Goal: Information Seeking & Learning: Learn about a topic

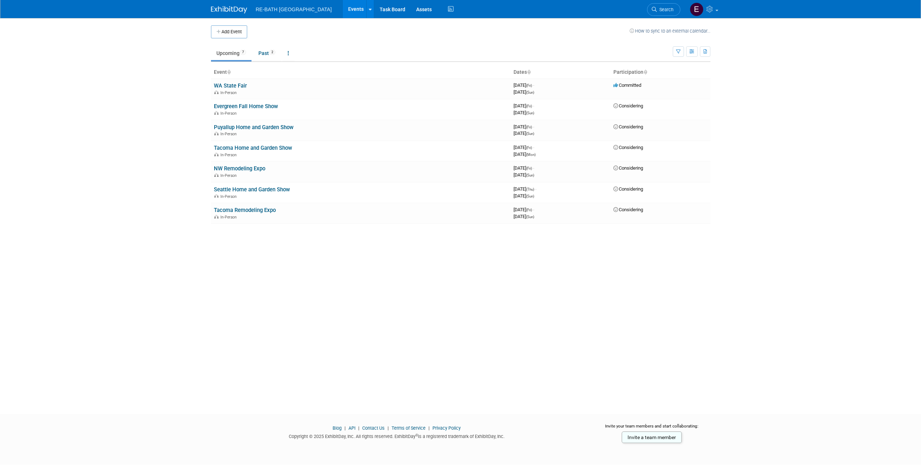
click at [497, 273] on div "Add Event How to sync to an external calendar... New Event Duplicate Event Warn…" at bounding box center [461, 209] width 510 height 383
click at [742, 148] on body "RE-BATH [GEOGRAPHIC_DATA] Events Add Event Bulk Upload Events Shareable Event B…" at bounding box center [460, 236] width 921 height 472
click at [148, 135] on body "RE-BATH [GEOGRAPHIC_DATA] Events Add Event Bulk Upload Events Shareable Event B…" at bounding box center [460, 236] width 921 height 472
click at [361, 292] on div "Add Event How to sync to an external calendar... New Event Duplicate Event Warn…" at bounding box center [461, 209] width 510 height 383
click at [89, 122] on body "RE-BATH [GEOGRAPHIC_DATA] Events Add Event Bulk Upload Events Shareable Event B…" at bounding box center [460, 236] width 921 height 472
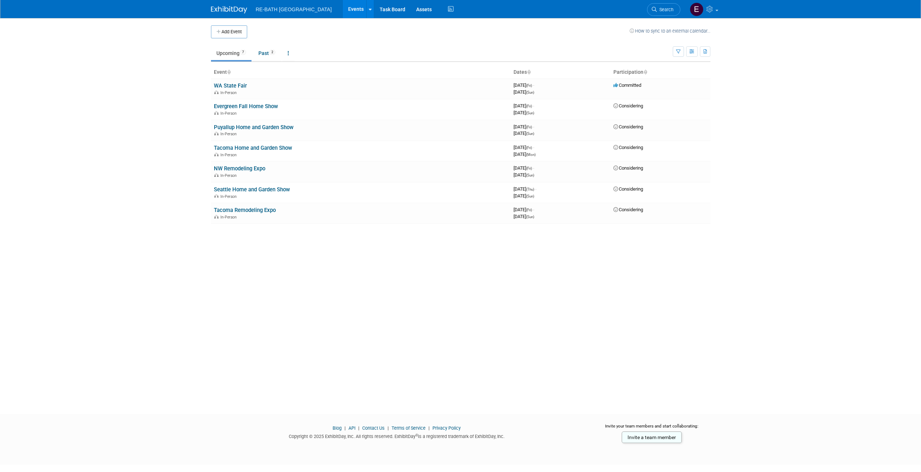
click at [150, 144] on body "RE-BATH [GEOGRAPHIC_DATA] Events Add Event Bulk Upload Events Shareable Event B…" at bounding box center [460, 236] width 921 height 472
click at [265, 105] on link "Evergreen Fall Home Show" at bounding box center [246, 106] width 64 height 7
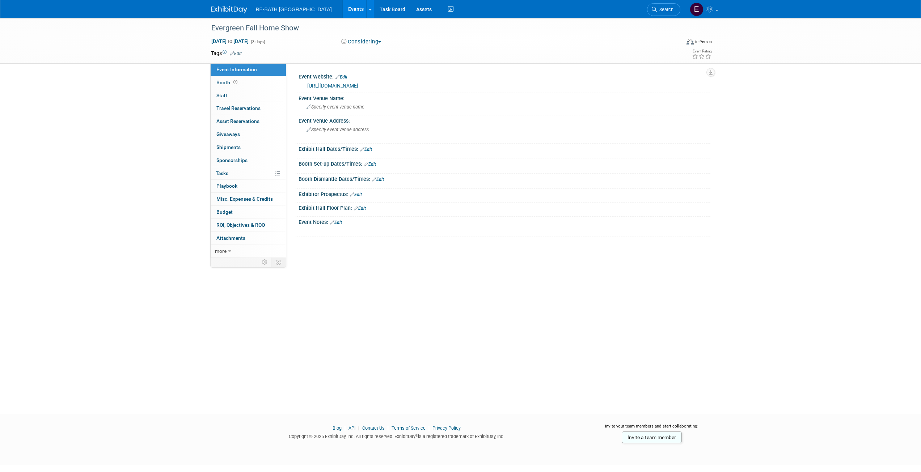
click at [131, 116] on div "Evergreen Fall Home Show [DATE] to [DATE] (3 days) [DATE] to [DATE] Considering…" at bounding box center [460, 209] width 921 height 383
drag, startPoint x: 115, startPoint y: 48, endPoint x: 112, endPoint y: 40, distance: 8.3
click at [115, 48] on div "Evergreen Fall Home Show Oct 17, 2025 to Oct 19, 2025 (3 days) Oct 17, 2025 to …" at bounding box center [460, 41] width 921 height 46
